Goal: Transaction & Acquisition: Purchase product/service

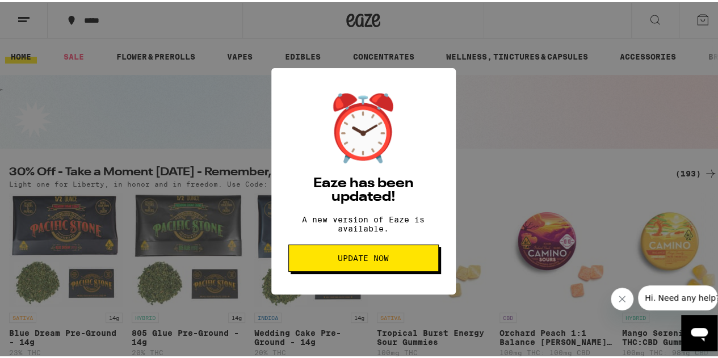
click at [363, 260] on span "Update Now" at bounding box center [363, 256] width 51 height 8
